Goal: Information Seeking & Learning: Learn about a topic

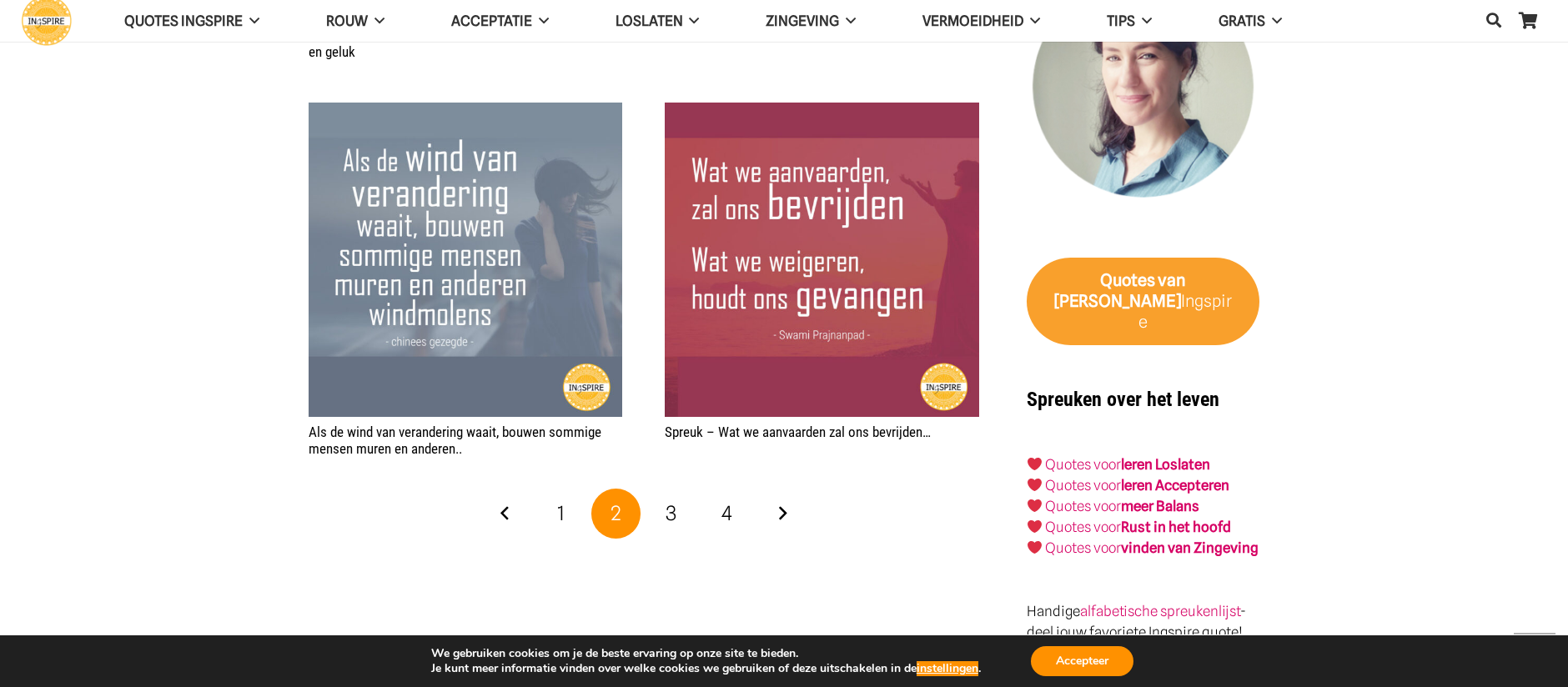
scroll to position [2834, 0]
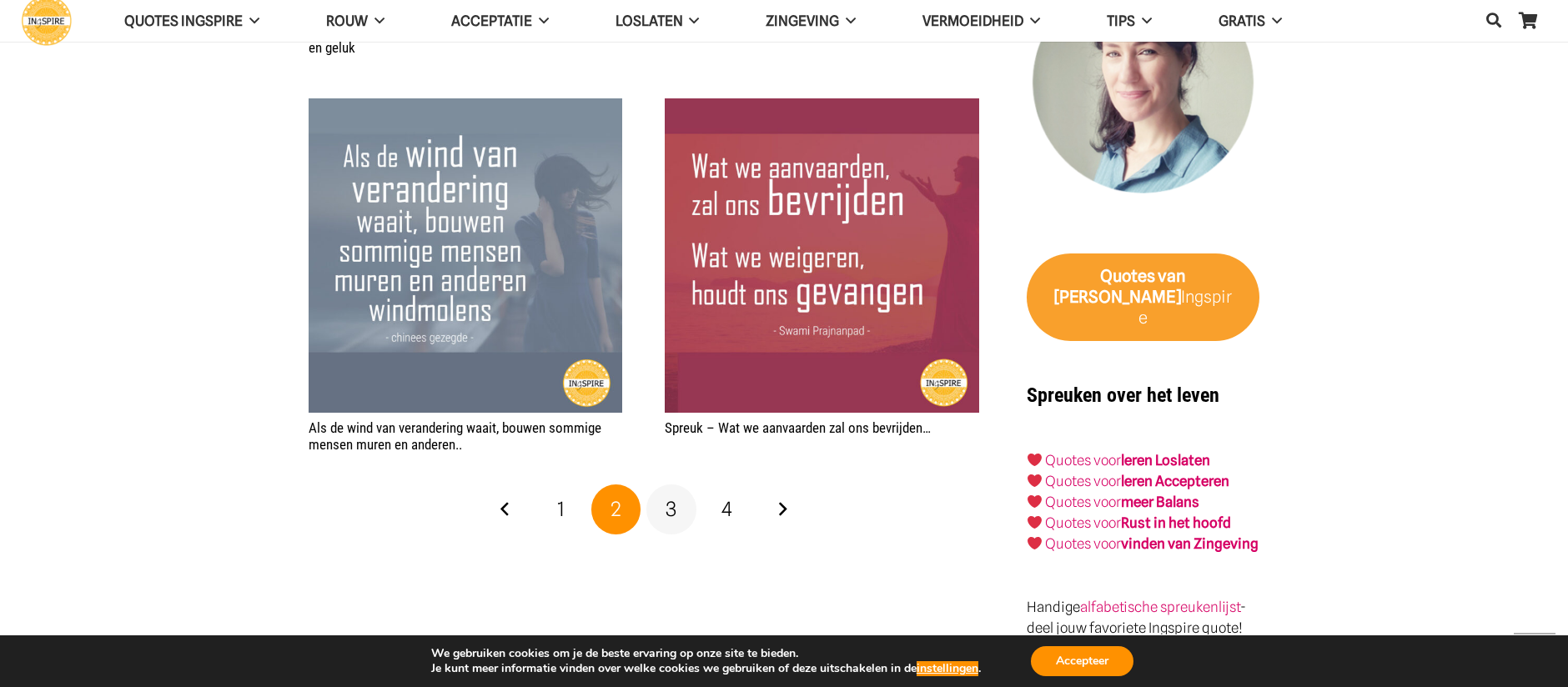
click at [676, 497] on span "3" at bounding box center [670, 509] width 10 height 25
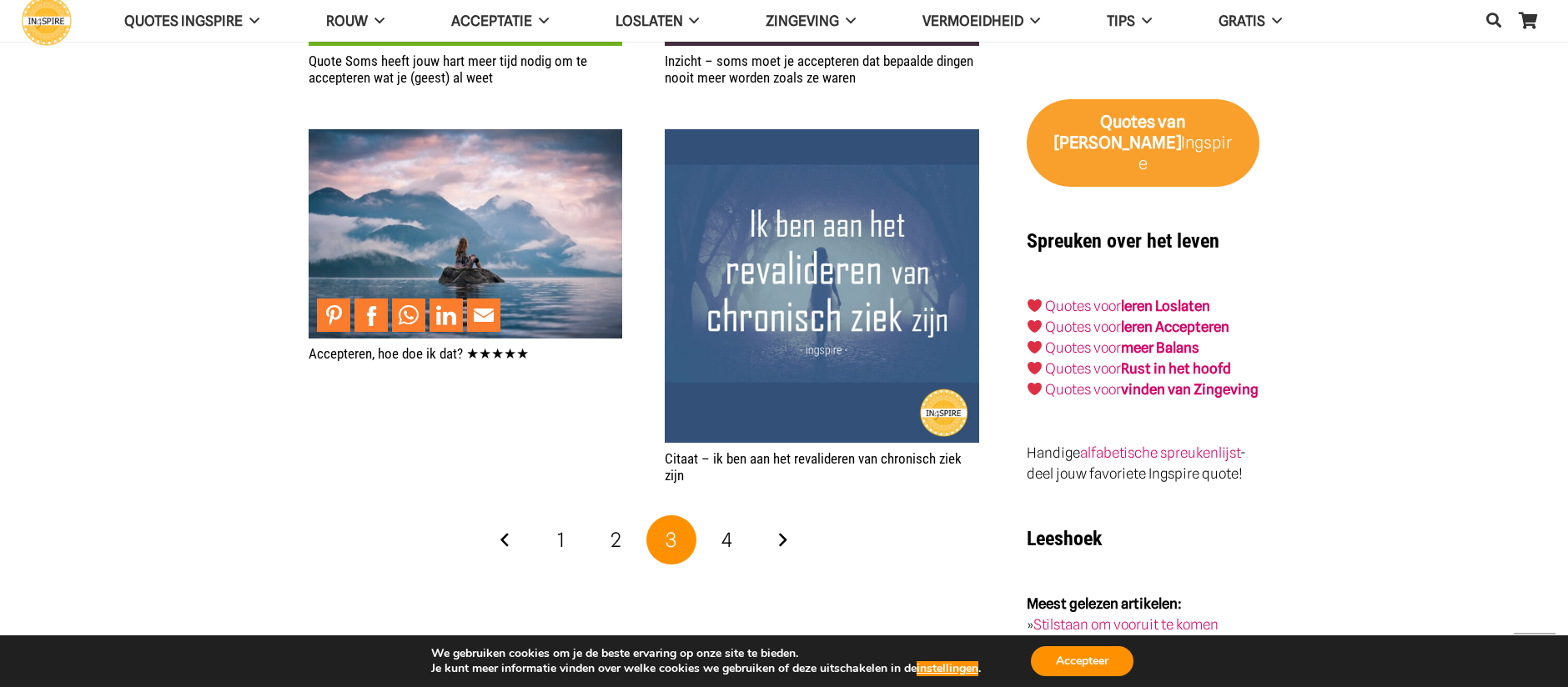
scroll to position [2990, 0]
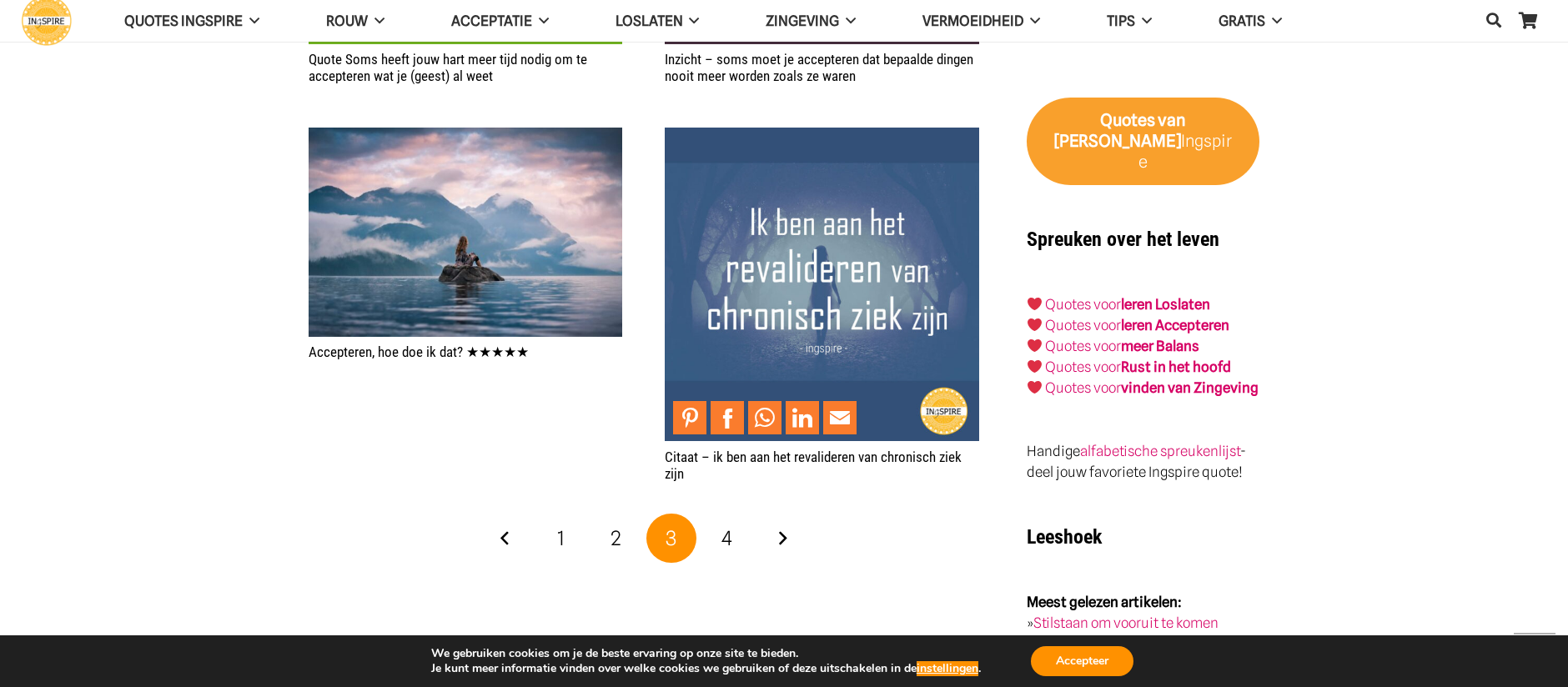
click at [789, 385] on img "Citaat – ik ben aan het revalideren van chronisch ziek zijn" at bounding box center [821, 284] width 314 height 314
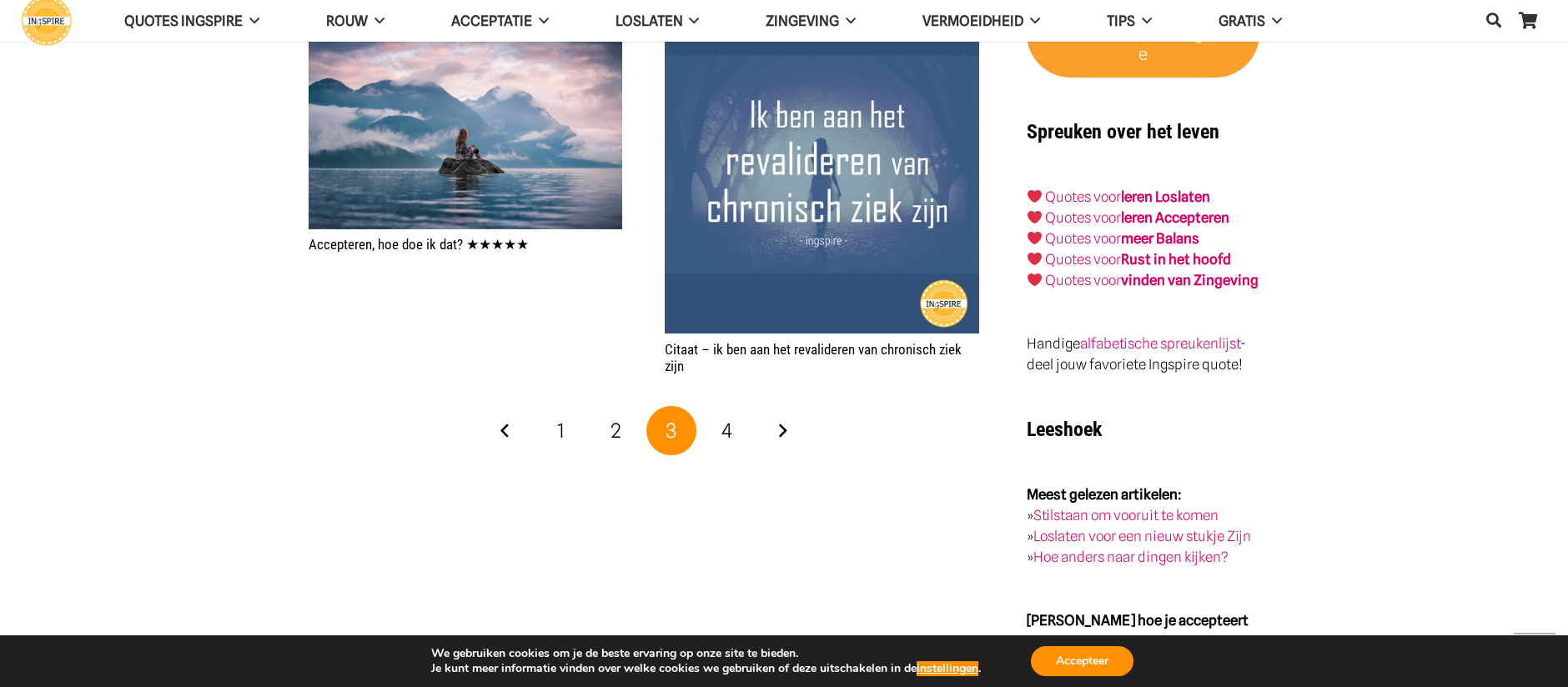
scroll to position [3100, 0]
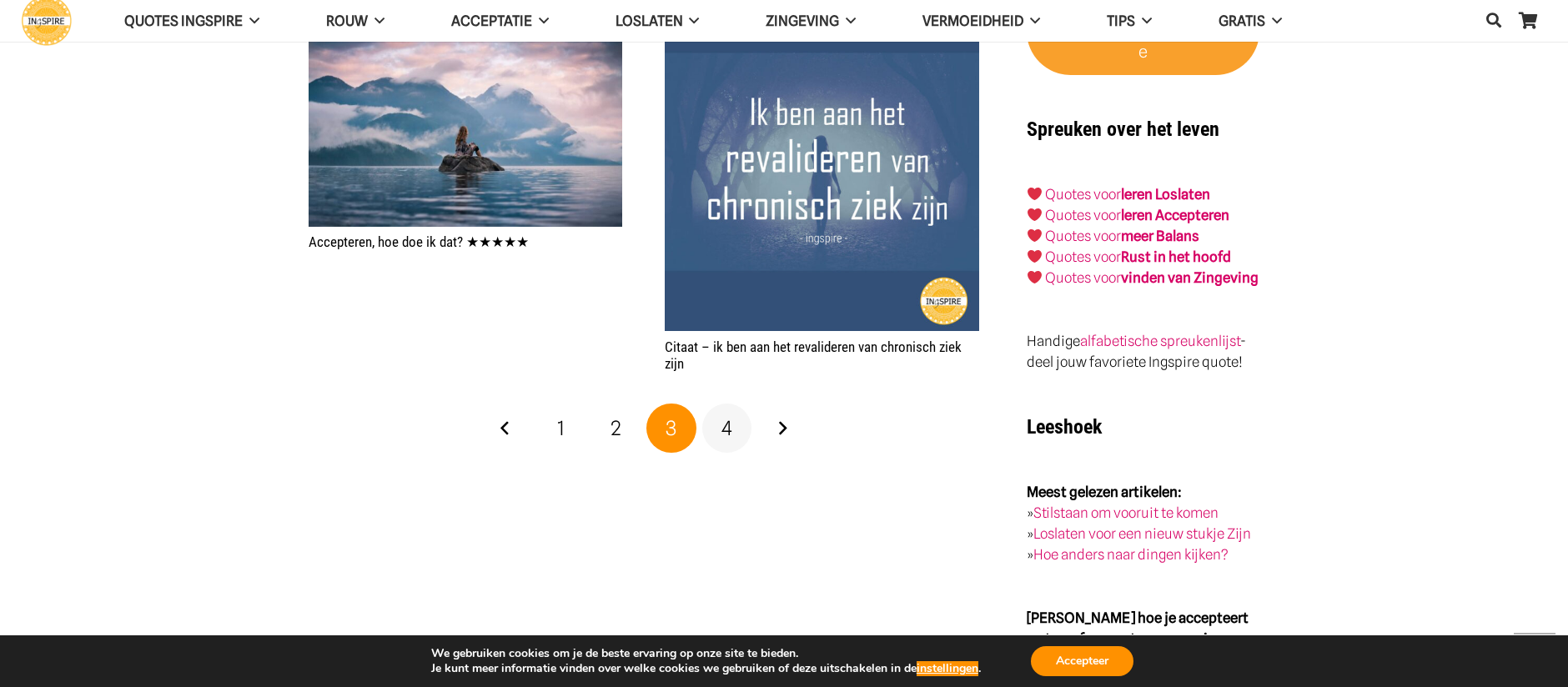
click at [725, 438] on span "4" at bounding box center [727, 428] width 10 height 25
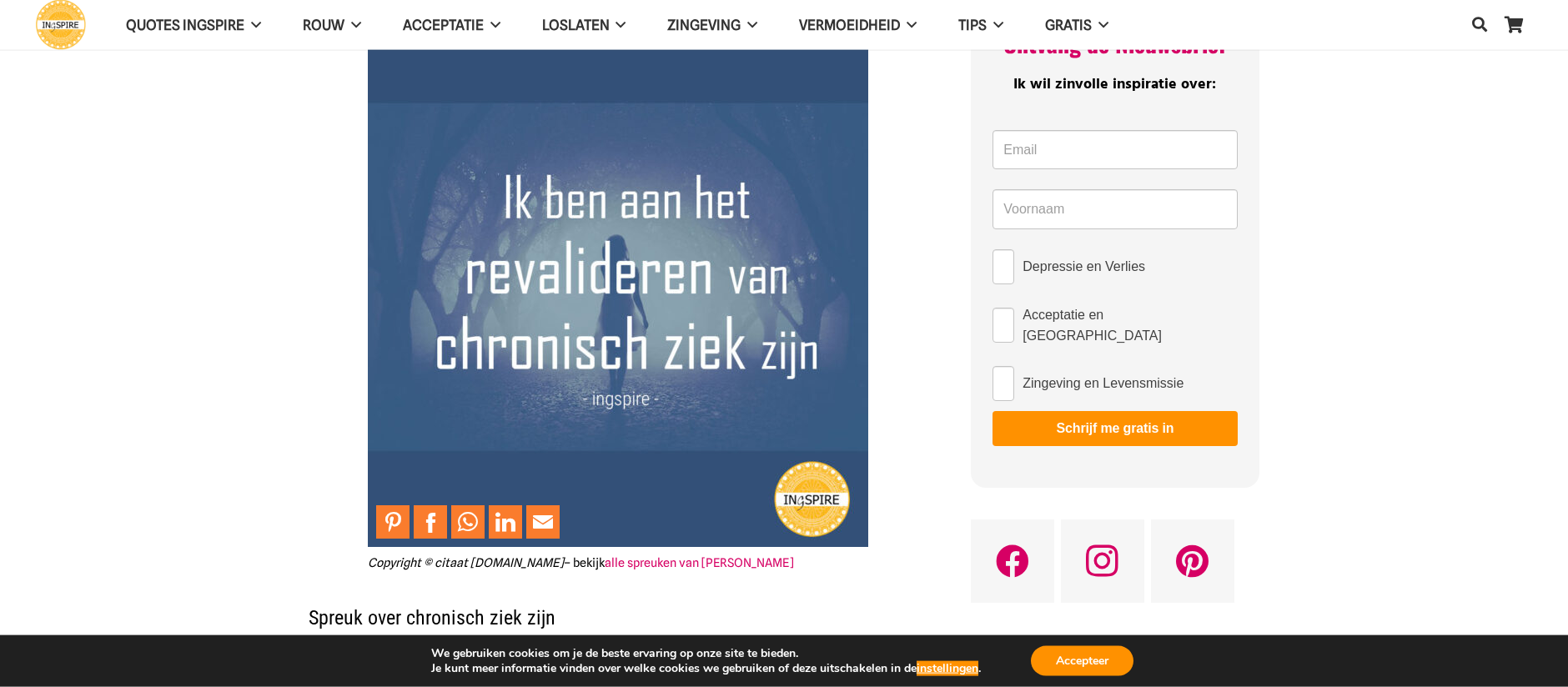
scroll to position [96, 0]
